Goal: Task Accomplishment & Management: Manage account settings

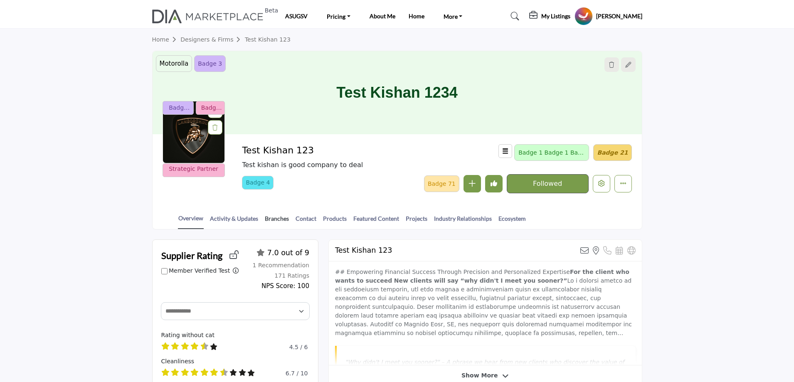
click at [272, 221] on link "Branches" at bounding box center [277, 221] width 25 height 15
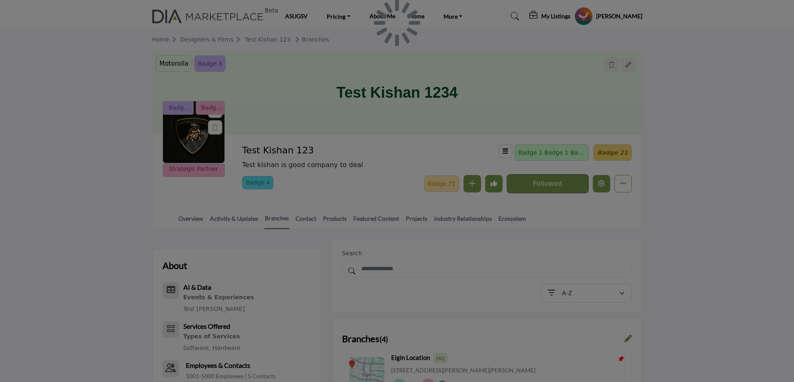
click at [604, 180] on icon "Edit company" at bounding box center [601, 183] width 7 height 7
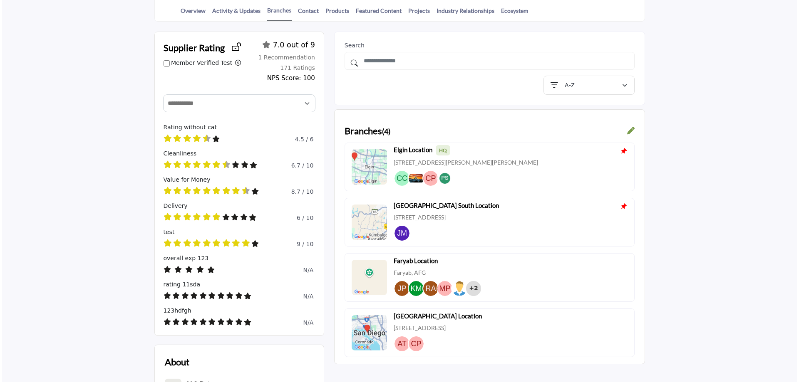
scroll to position [42, 0]
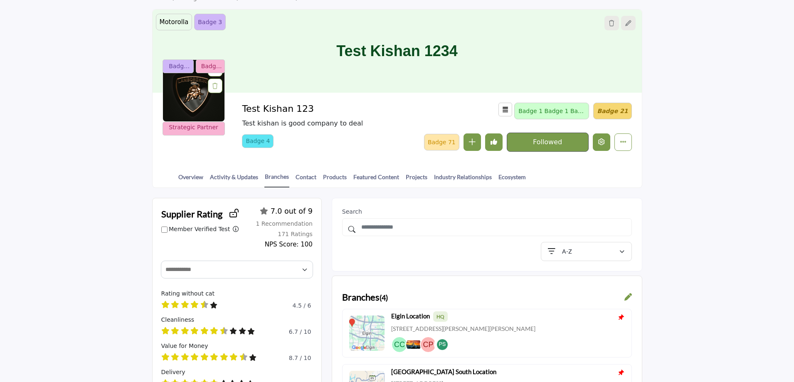
click at [601, 138] on icon "Edit company" at bounding box center [601, 141] width 7 height 7
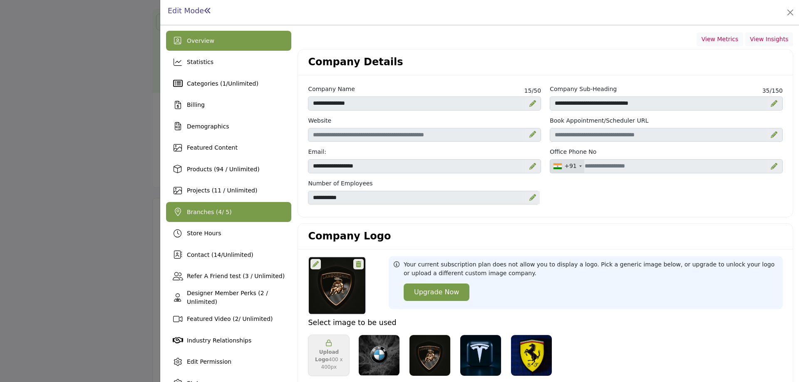
click at [212, 218] on div "Branches ( 4 / 5)" at bounding box center [228, 212] width 125 height 20
